Goal: Information Seeking & Learning: Learn about a topic

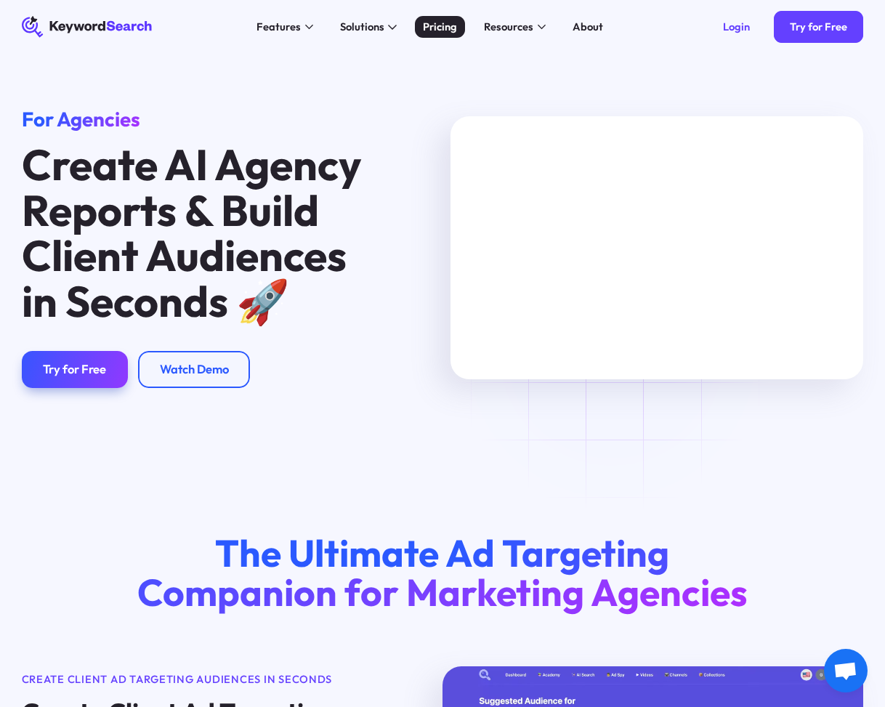
click at [445, 28] on div "Pricing" at bounding box center [440, 27] width 34 height 16
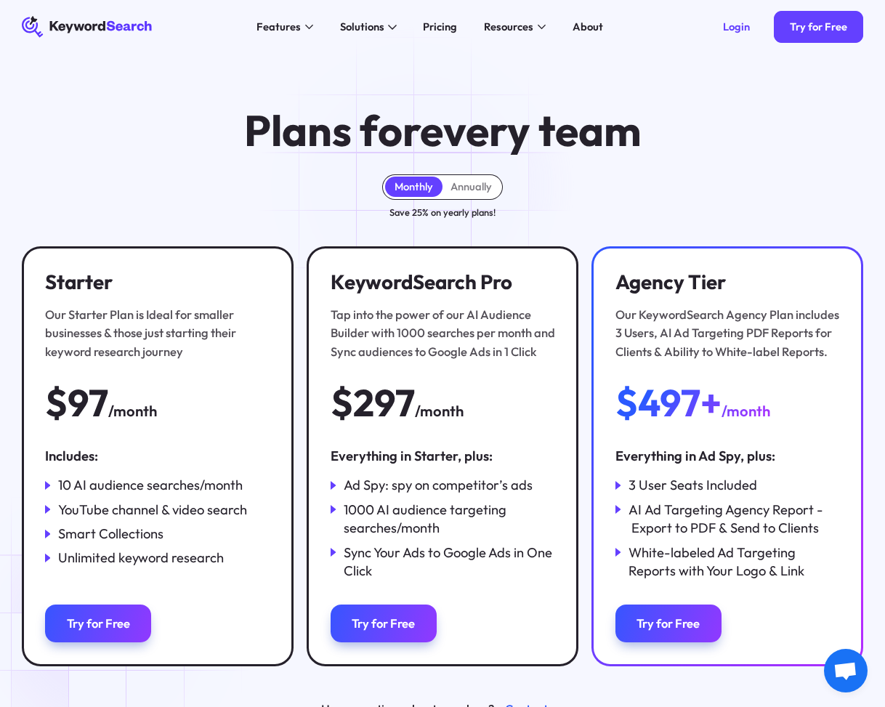
click at [420, 186] on div "Monthly" at bounding box center [414, 186] width 39 height 13
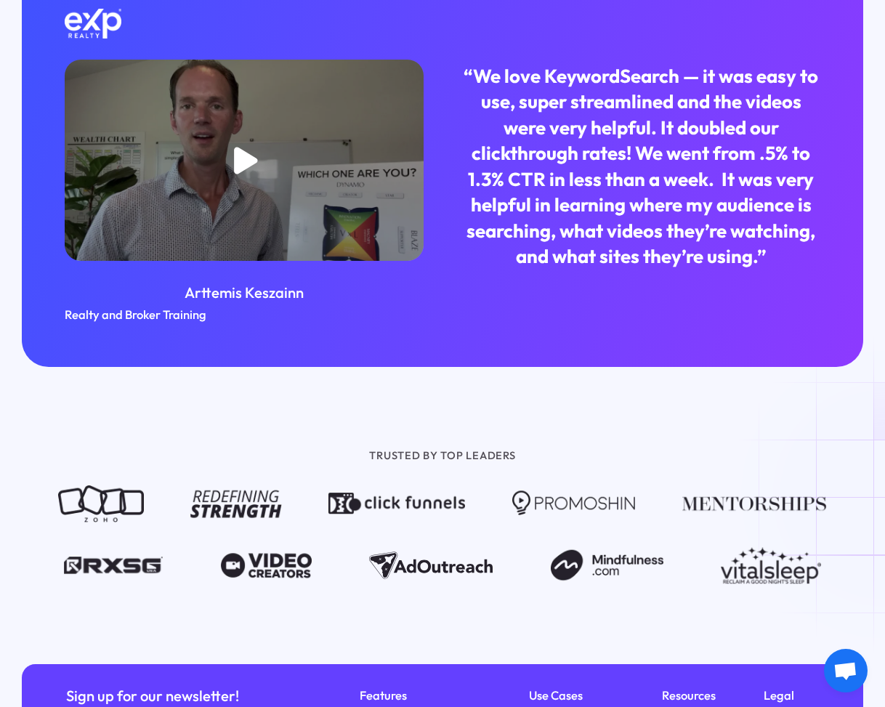
scroll to position [1373, 0]
